Goal: Task Accomplishment & Management: Manage account settings

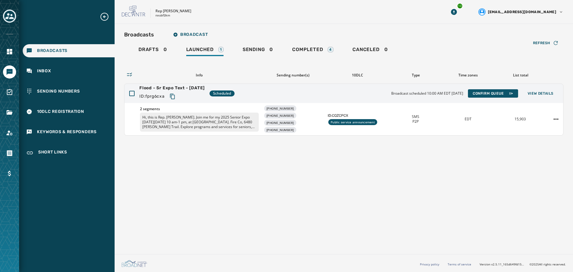
click at [11, 20] on div "Toggle account select drawer" at bounding box center [9, 16] width 11 height 11
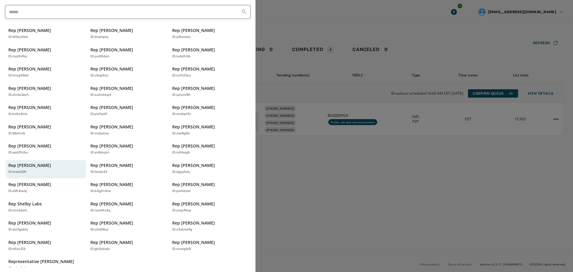
scroll to position [128, 0]
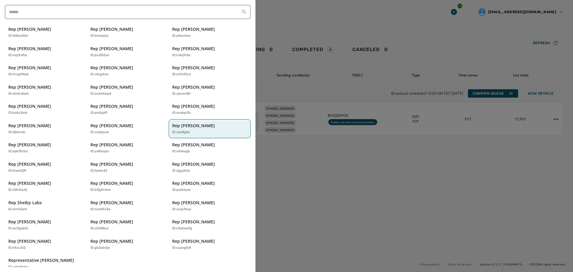
click at [182, 123] on p "Rep [PERSON_NAME]" at bounding box center [193, 126] width 43 height 6
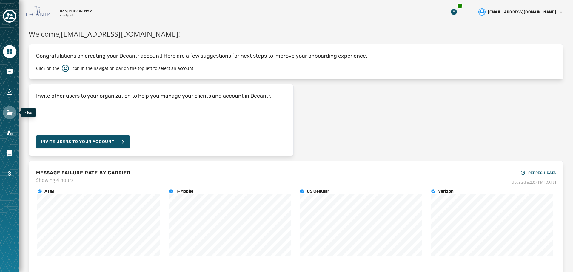
click at [13, 110] on link "Navigate to Files" at bounding box center [9, 112] width 13 height 13
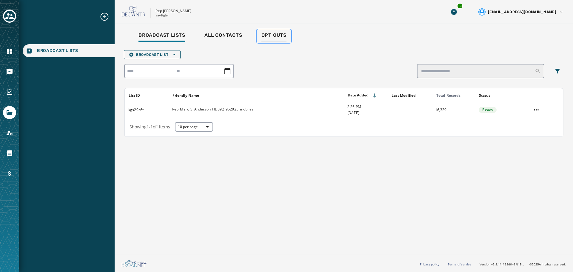
click at [280, 35] on span "Opt Outs" at bounding box center [274, 35] width 25 height 6
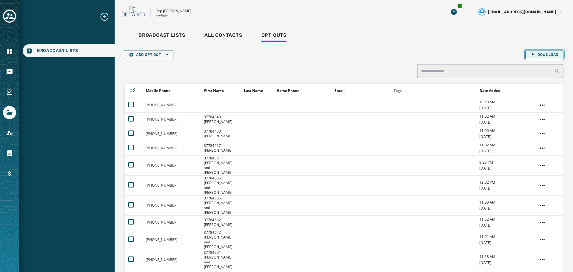
click at [544, 58] on button "Download" at bounding box center [544, 54] width 38 height 9
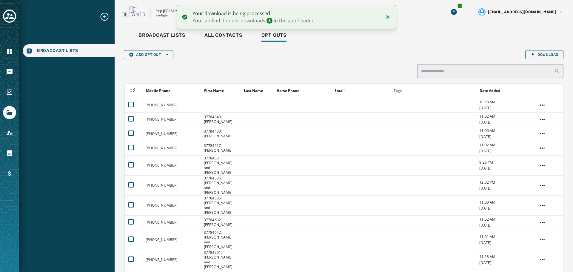
click at [469, 38] on div "Broadcast Lists All Contacts Opt Outs" at bounding box center [343, 36] width 439 height 14
click at [457, 14] on icon "Download Menu" at bounding box center [454, 12] width 6 height 6
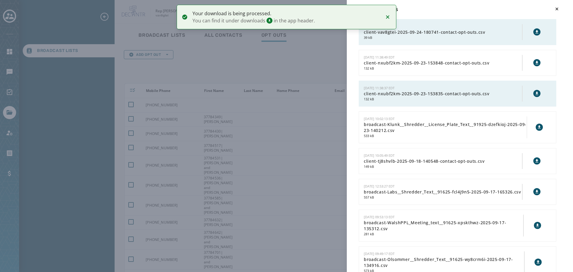
click at [535, 32] on icon at bounding box center [537, 32] width 5 height 5
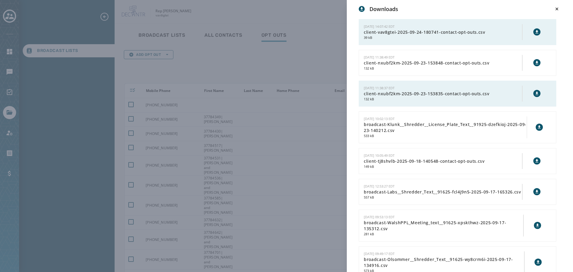
click at [260, 70] on div "Downloads [DATE] 14:07:42 EDT client-vav8gtei-2025-09-24-180741-contact-opt-out…" at bounding box center [286, 136] width 573 height 272
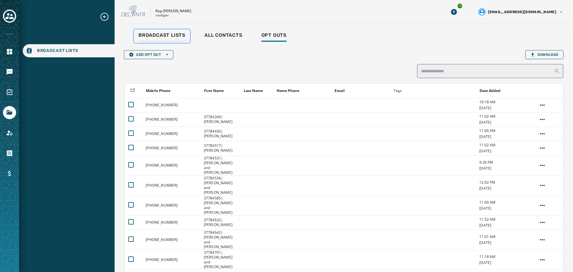
click at [154, 37] on span "Broadcast Lists" at bounding box center [162, 35] width 47 height 6
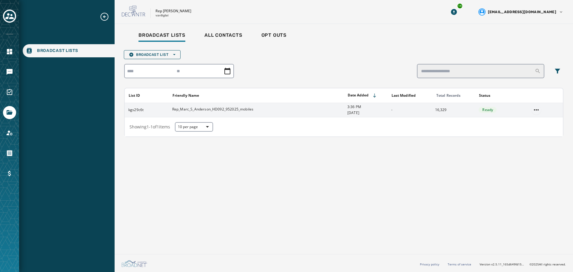
click at [535, 108] on html "Broadcast Lists Skip To Main Content Rep [PERSON_NAME] vav8gtei 14 [EMAIL_ADDRE…" at bounding box center [286, 136] width 573 height 272
click at [538, 130] on div "Delete list" at bounding box center [536, 132] width 27 height 10
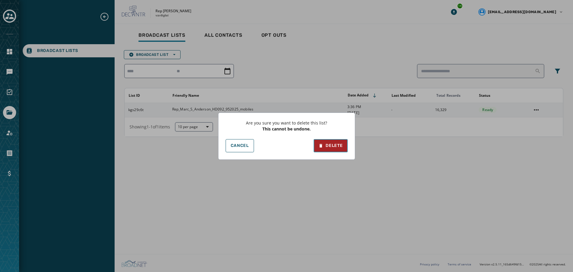
click at [334, 147] on div "Delete" at bounding box center [331, 146] width 24 height 6
